Goal: Information Seeking & Learning: Learn about a topic

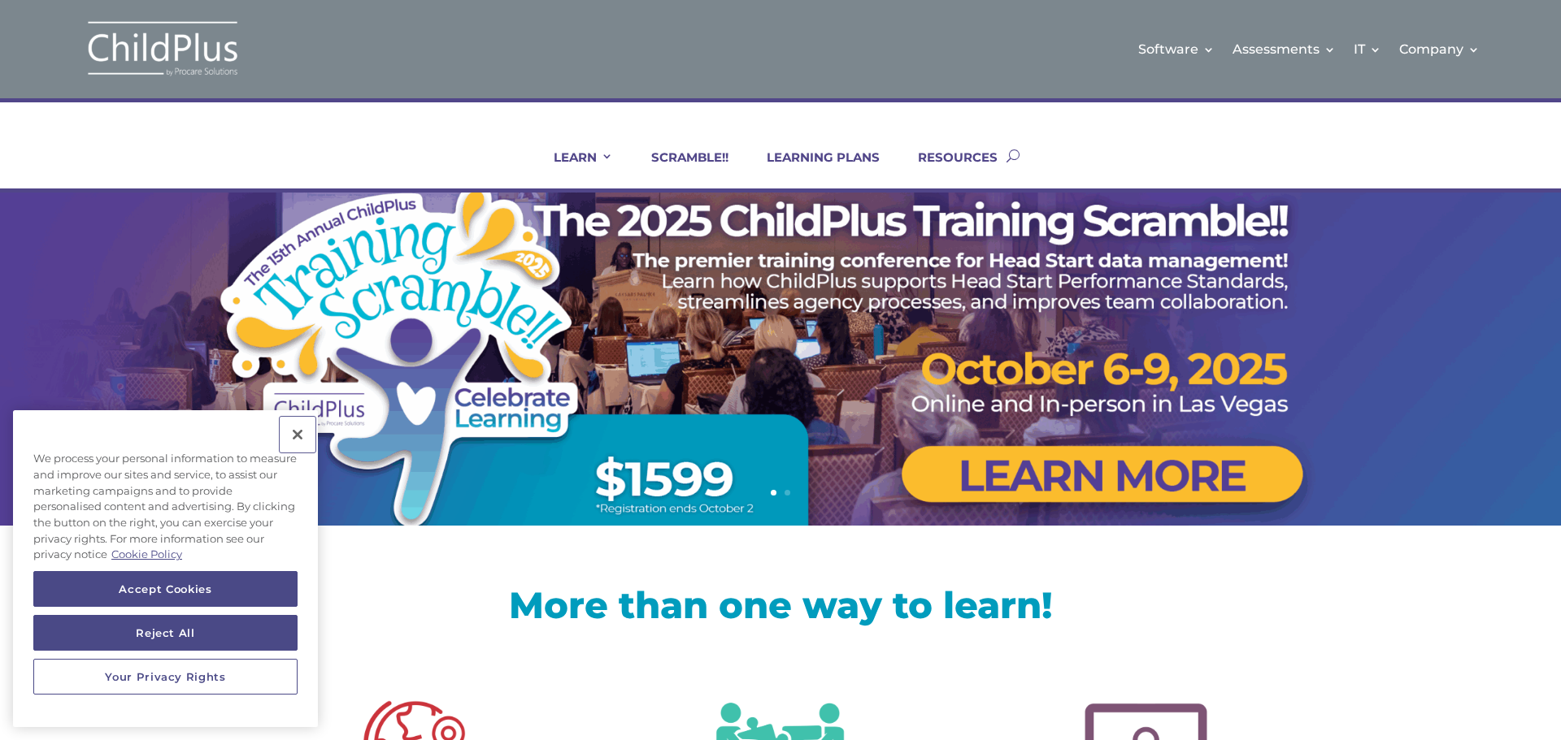
click at [298, 432] on button "Close" at bounding box center [298, 435] width 36 height 36
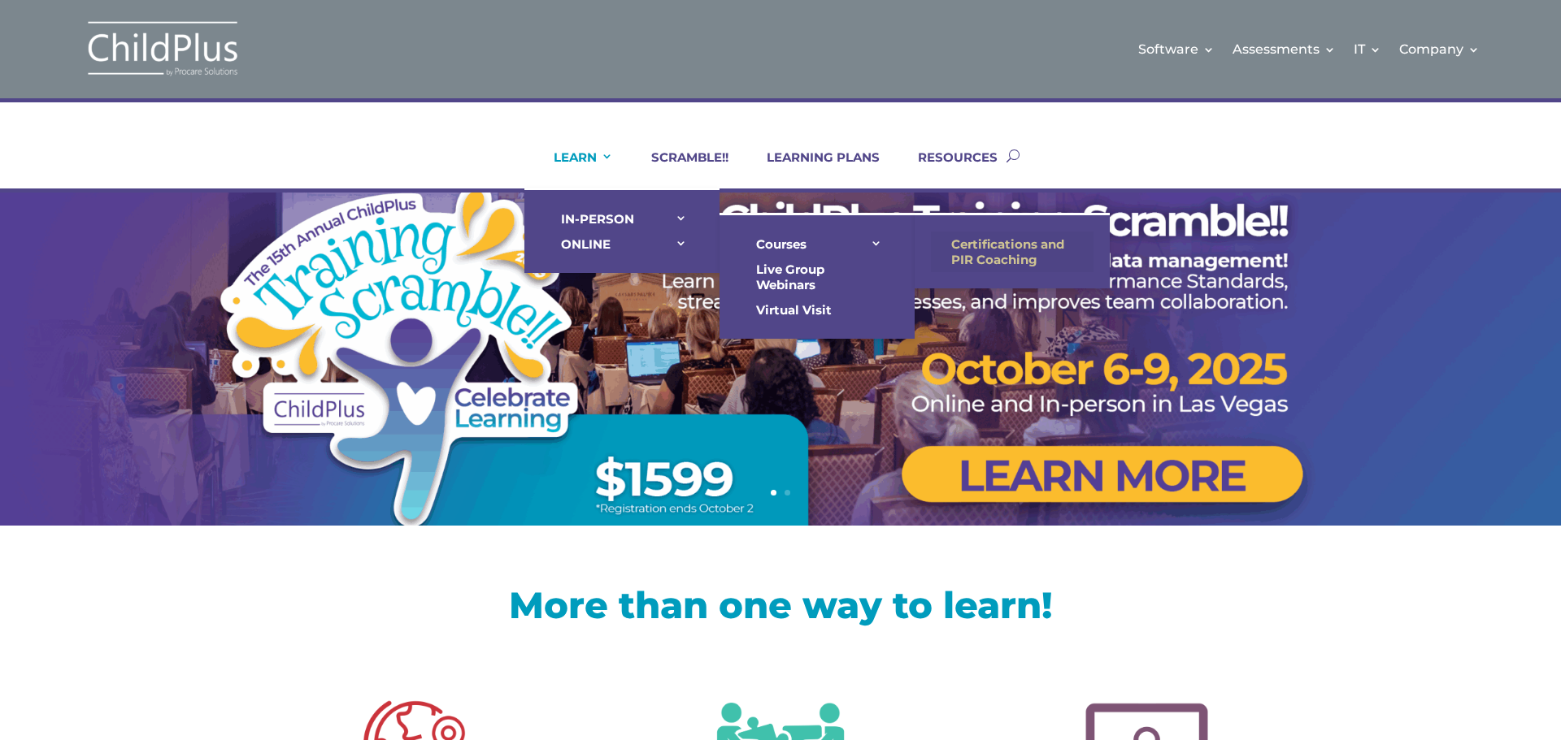
click at [966, 248] on link "Certifications and PIR Coaching" at bounding box center [1012, 252] width 163 height 41
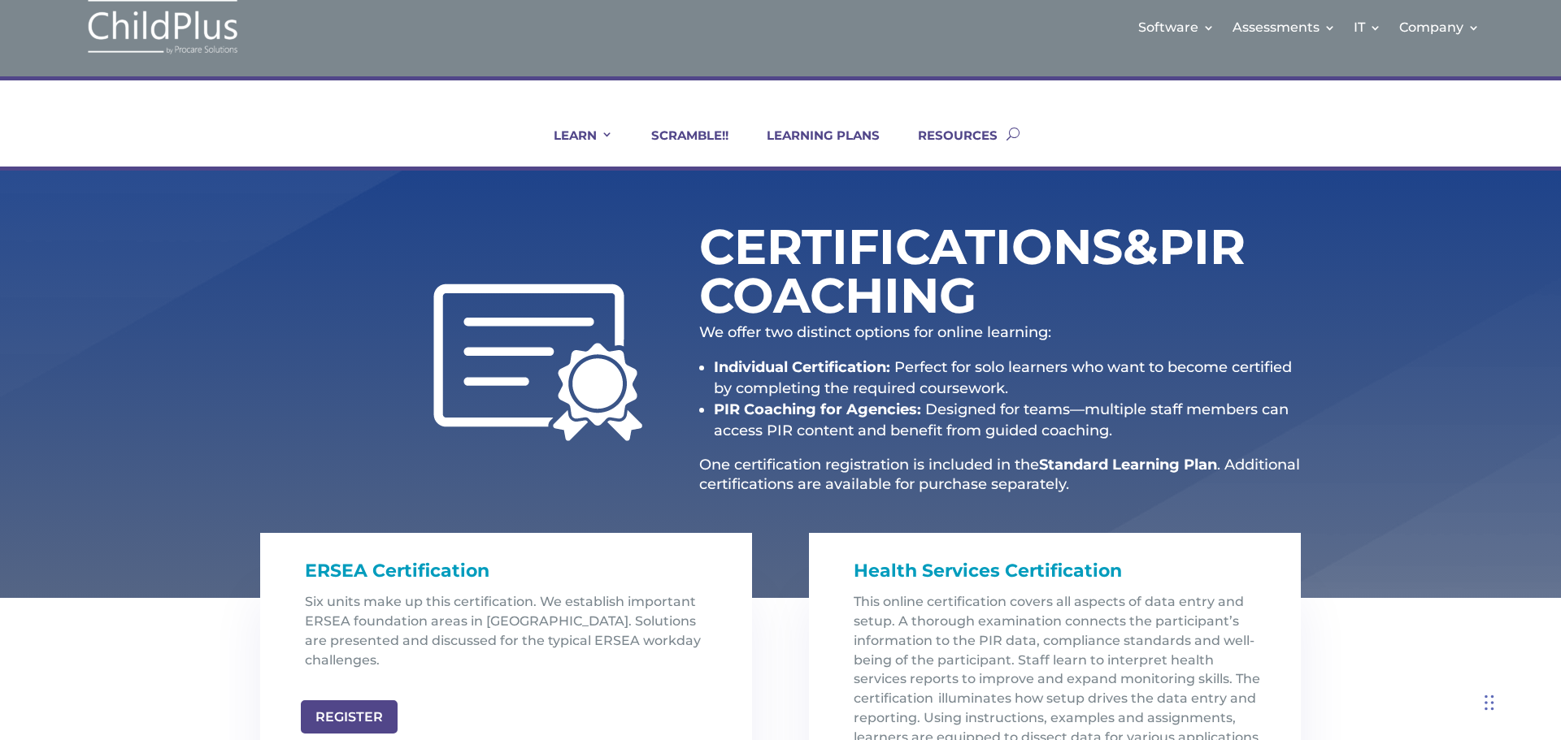
scroll to position [14, 0]
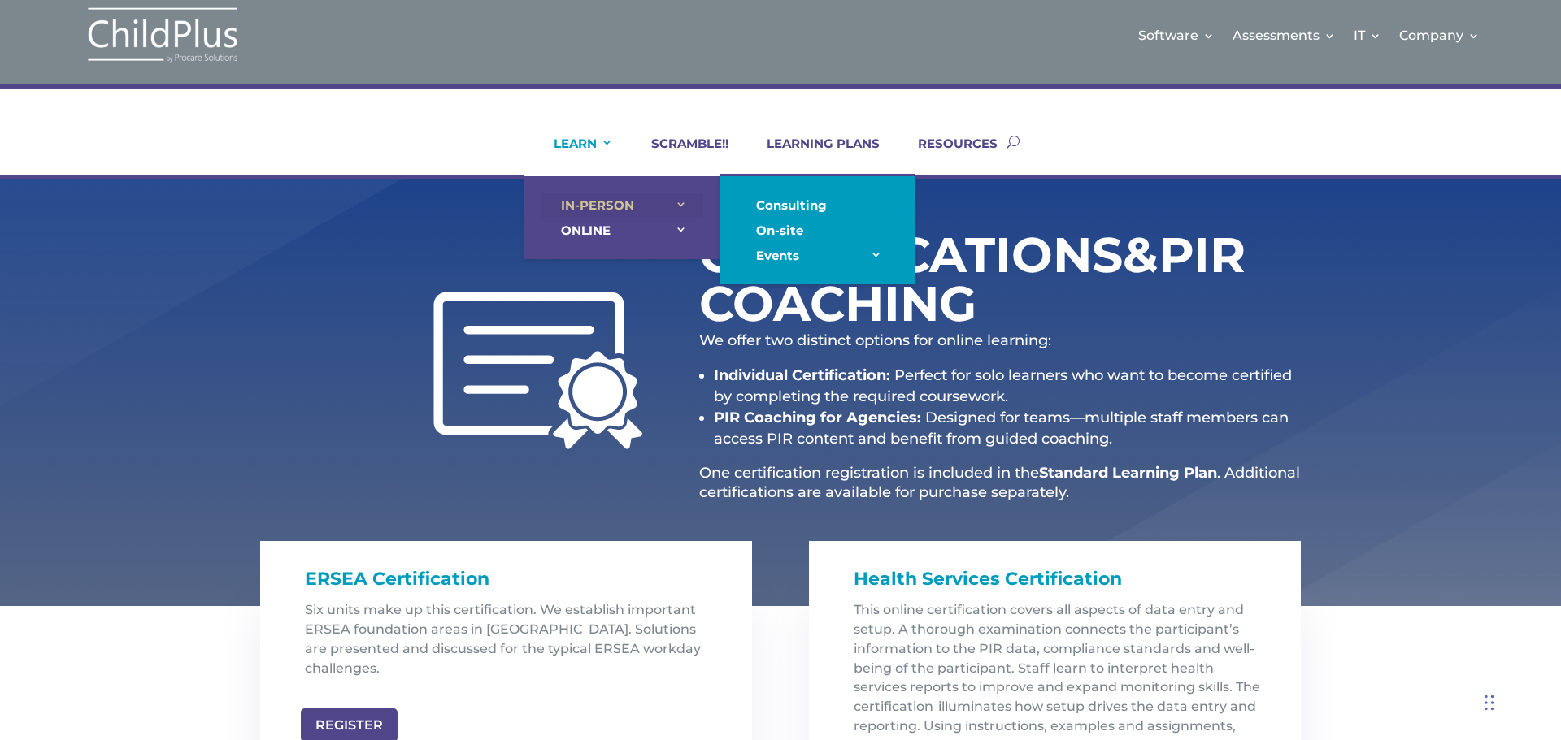
click at [680, 201] on link "IN-PERSON" at bounding box center [622, 205] width 163 height 25
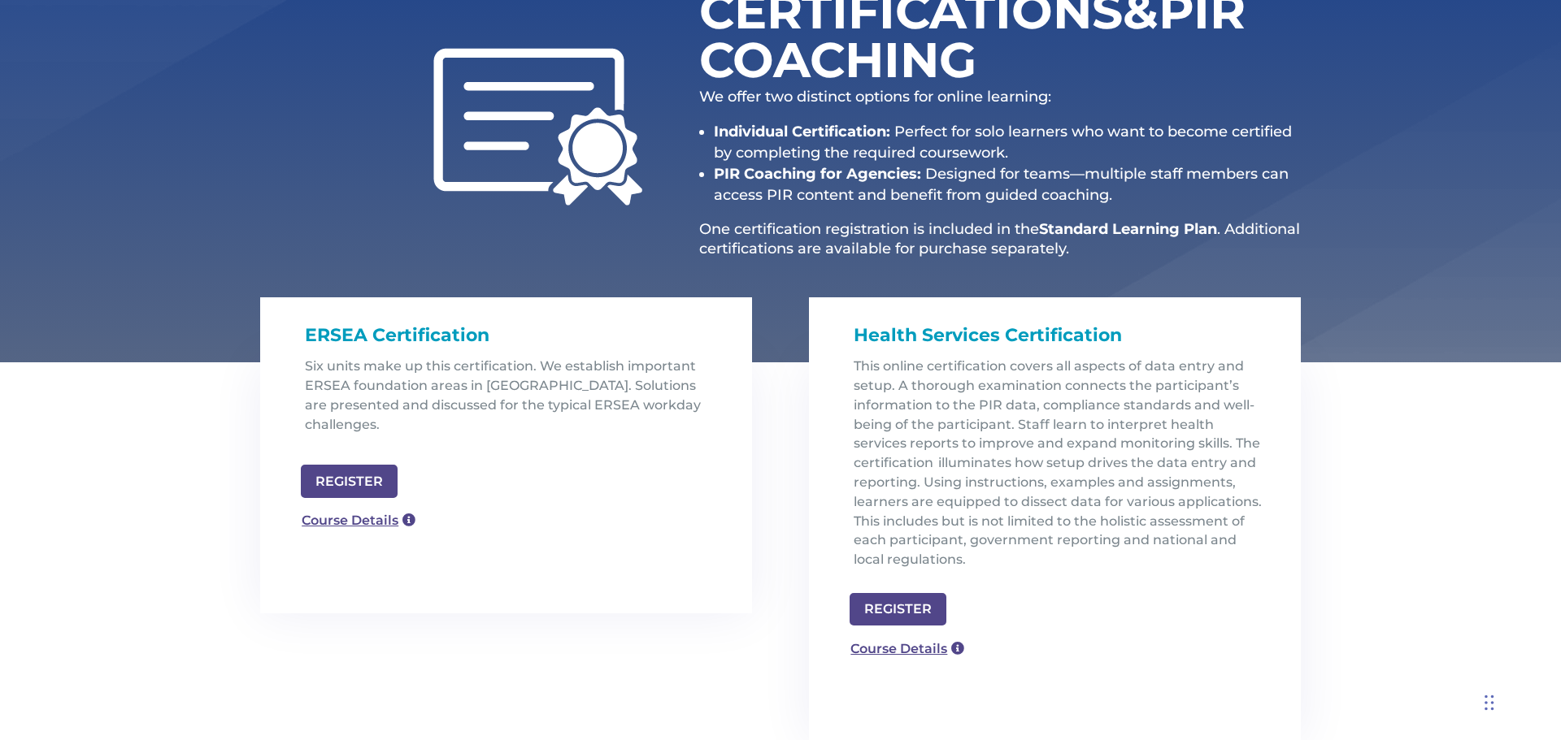
scroll to position [260, 0]
